Goal: Task Accomplishment & Management: Use online tool/utility

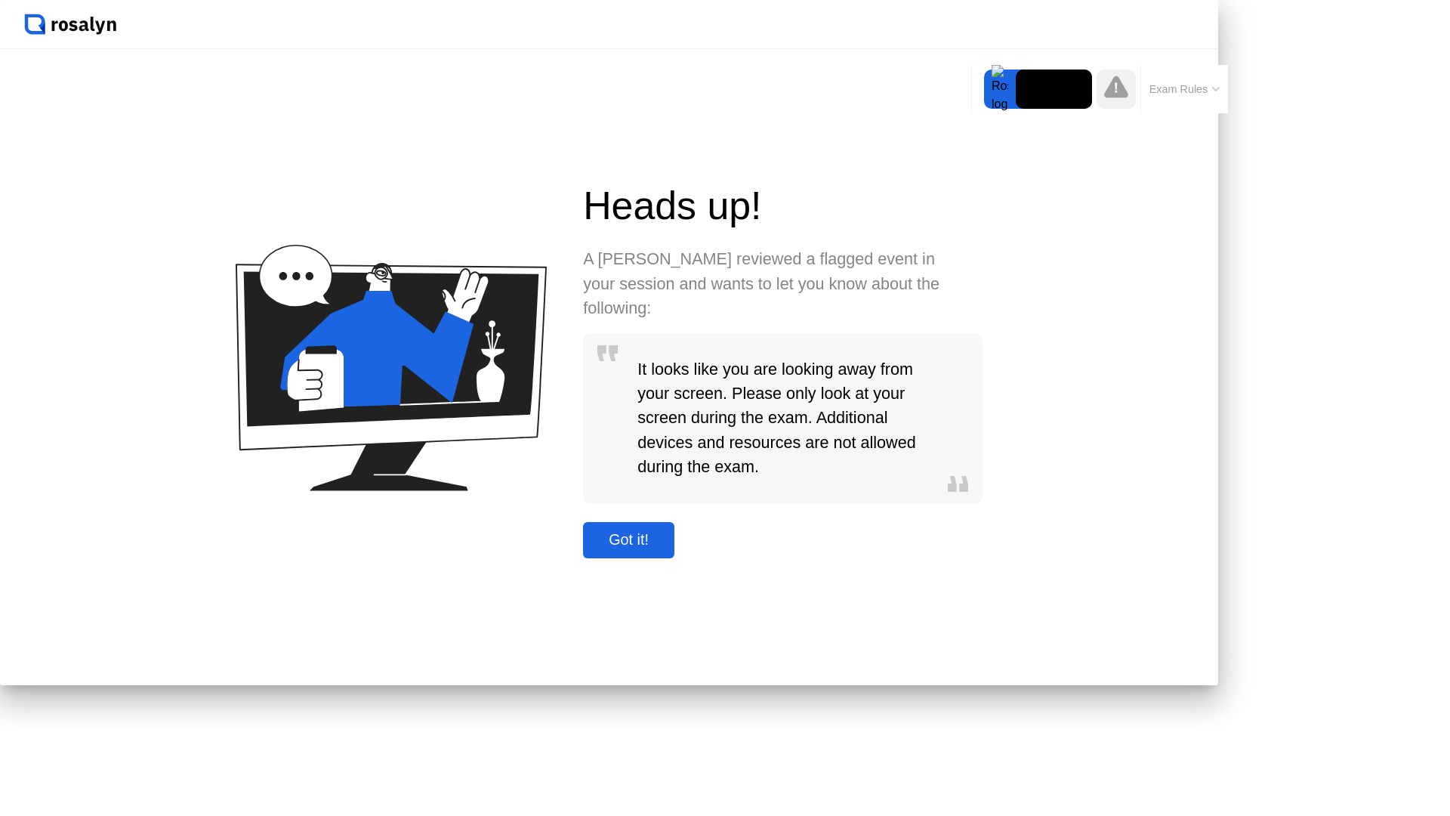
click at [670, 548] on div "Got it!" at bounding box center [629, 539] width 82 height 17
click at [675, 558] on button "Got it!" at bounding box center [628, 540] width 91 height 36
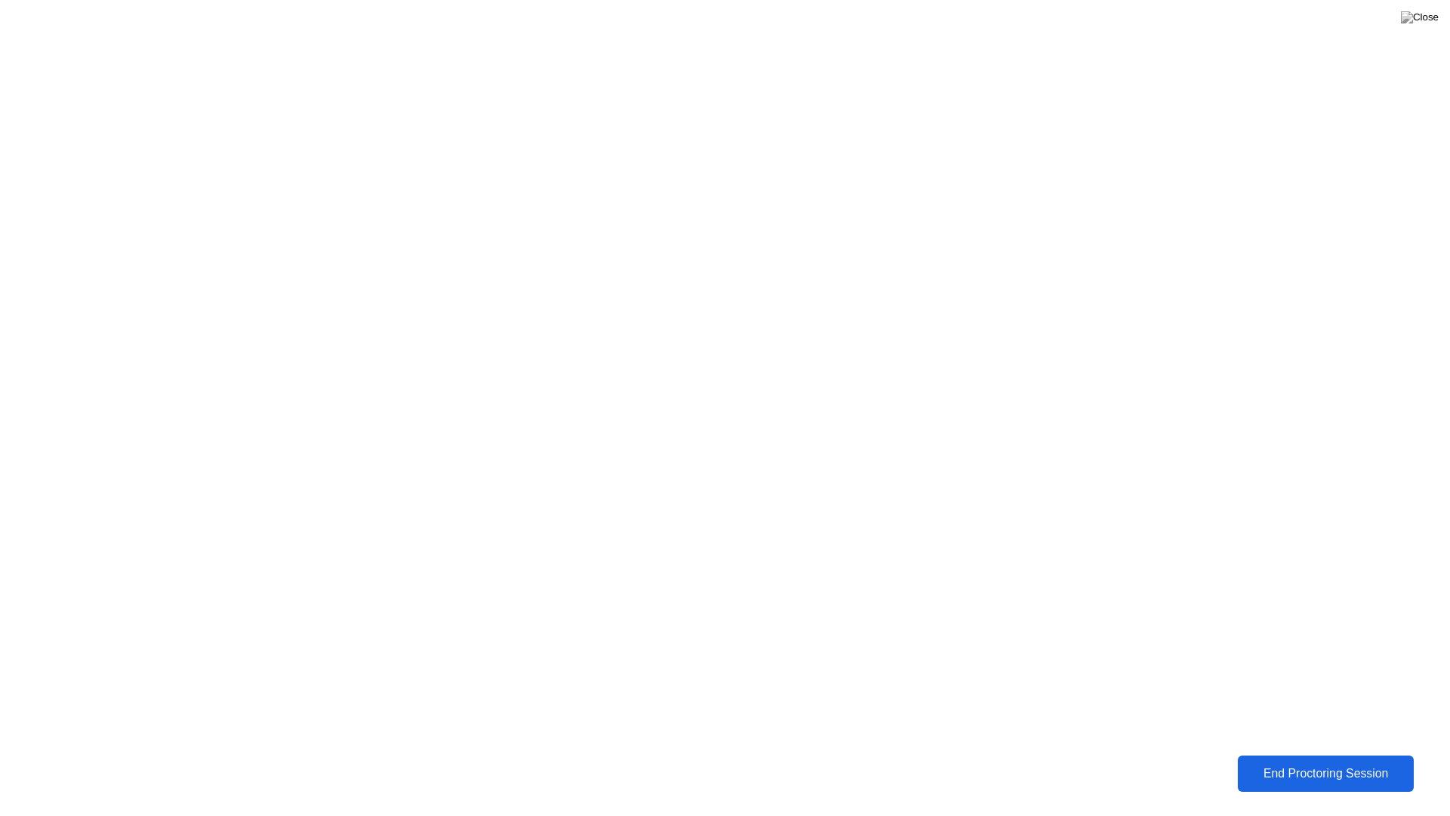
click at [1314, 780] on div "End Proctoring Session" at bounding box center [1326, 773] width 180 height 14
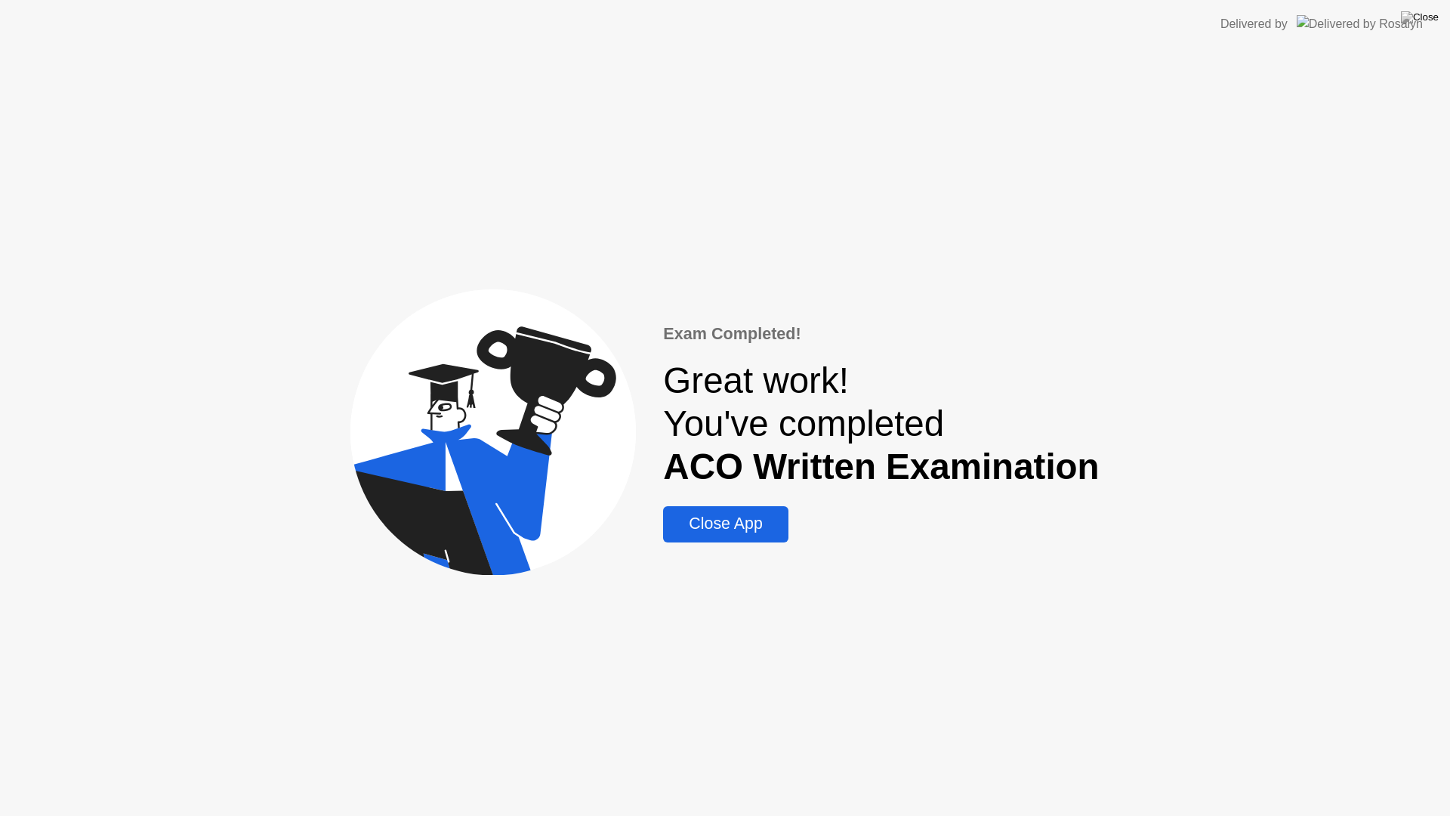
click at [745, 526] on div "Close App" at bounding box center [726, 523] width 116 height 19
